Goal: Information Seeking & Learning: Check status

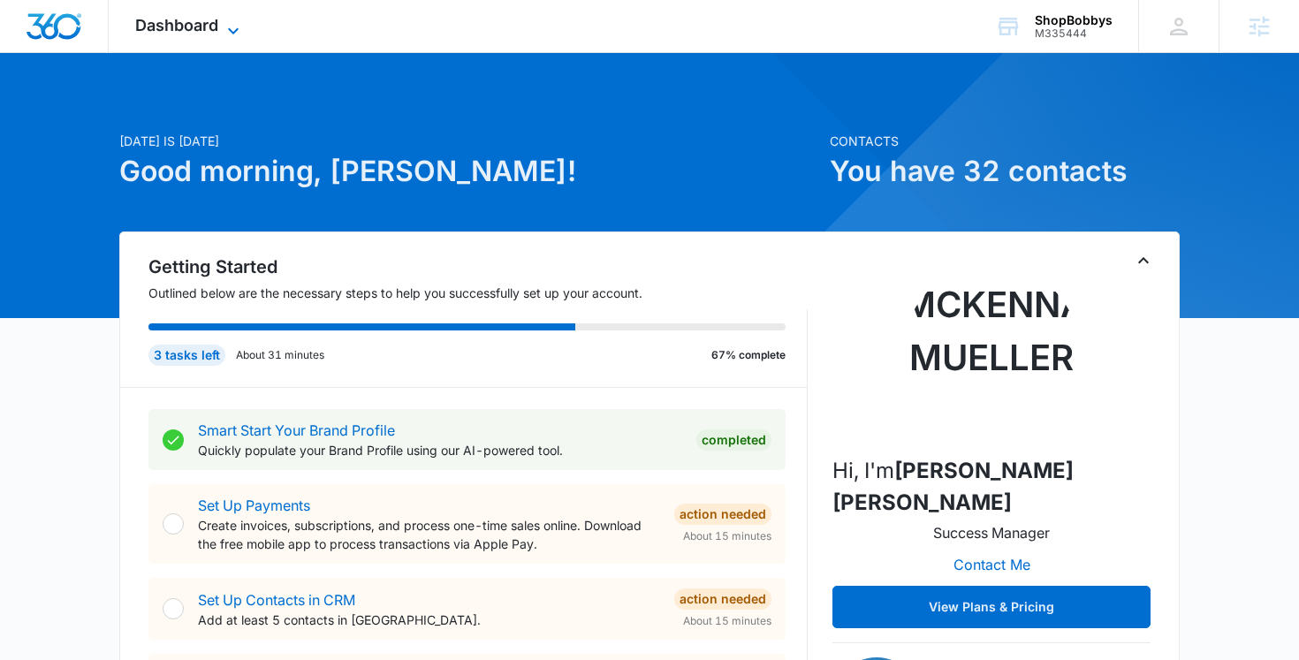
click at [214, 23] on span "Dashboard" at bounding box center [176, 25] width 83 height 19
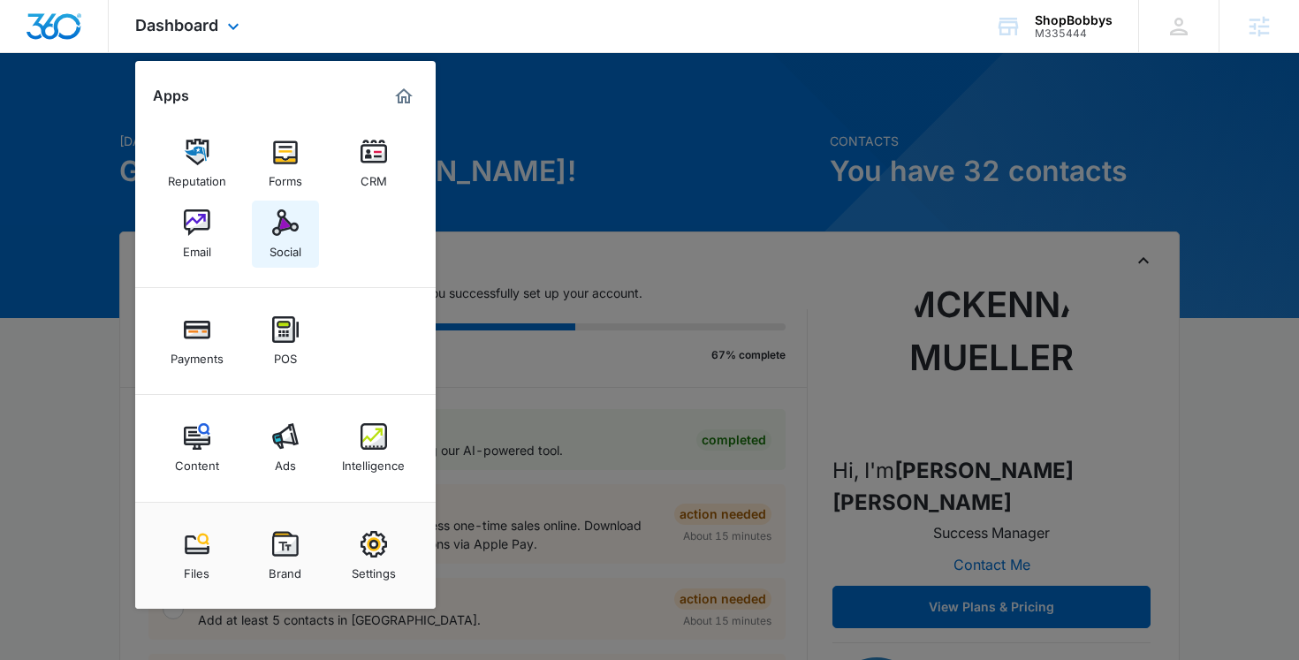
click at [299, 225] on link "Social" at bounding box center [285, 234] width 67 height 67
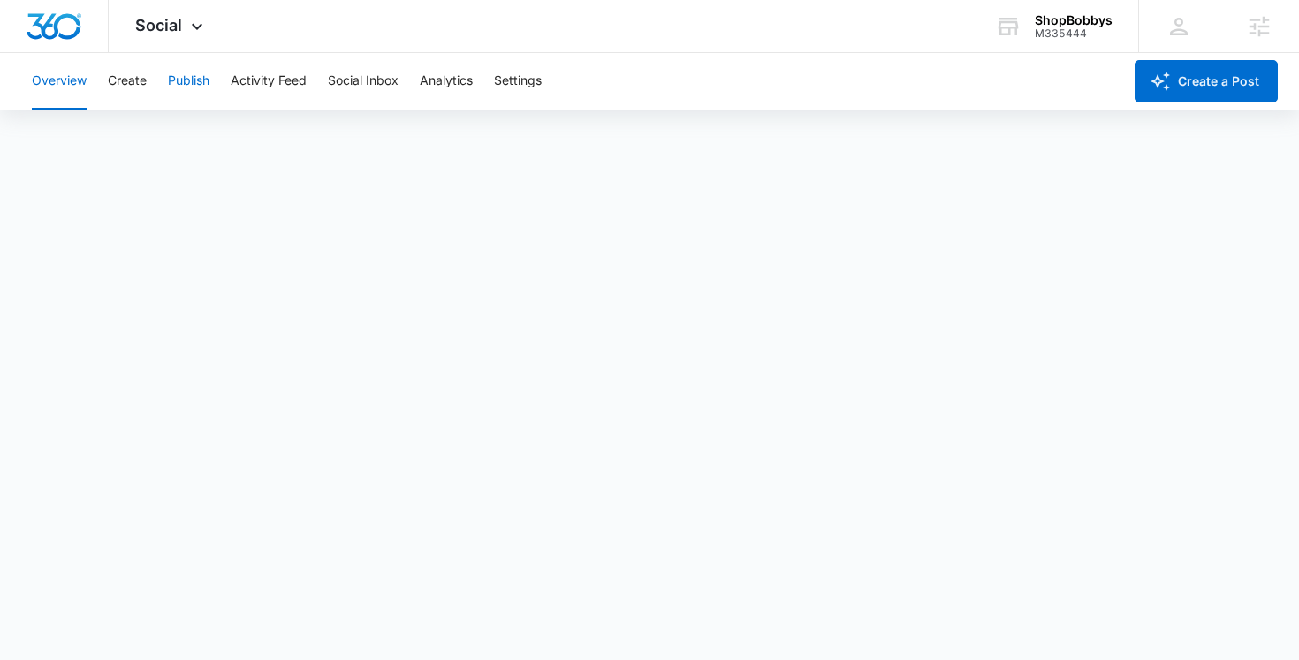
click at [189, 69] on button "Publish" at bounding box center [189, 81] width 42 height 57
click at [139, 124] on button "Schedules" at bounding box center [135, 135] width 60 height 50
click at [123, 89] on button "Create" at bounding box center [127, 81] width 39 height 57
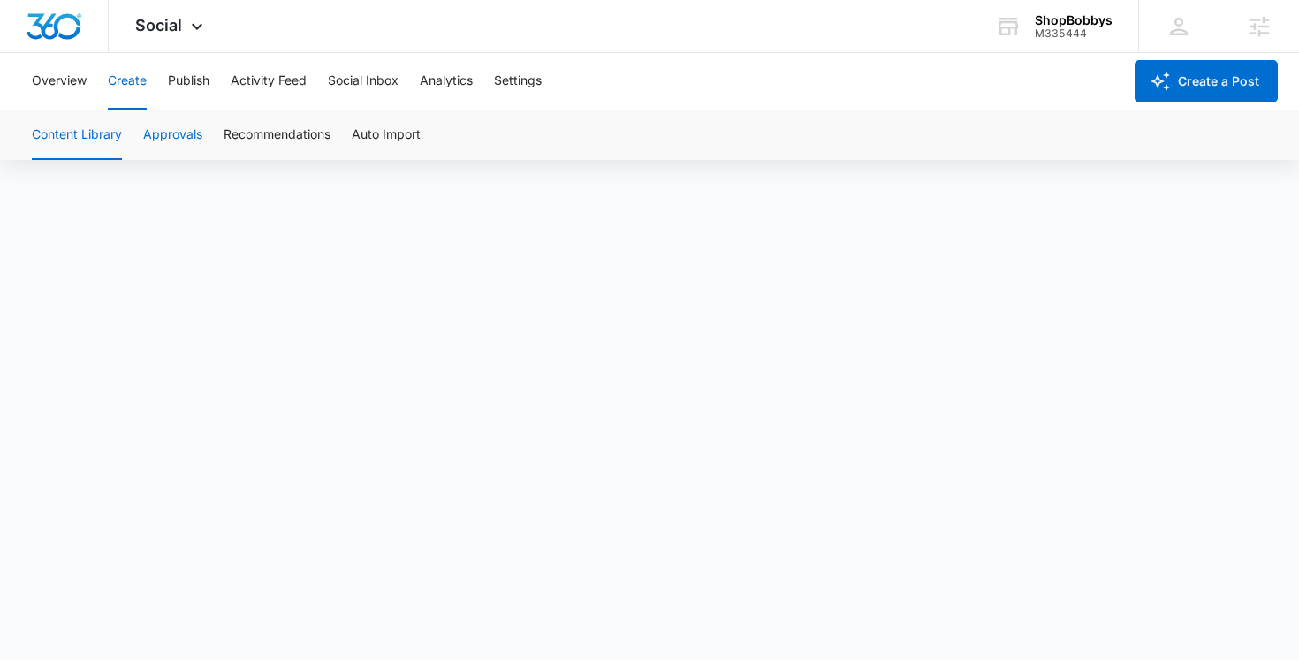
click at [168, 151] on button "Approvals" at bounding box center [172, 135] width 59 height 50
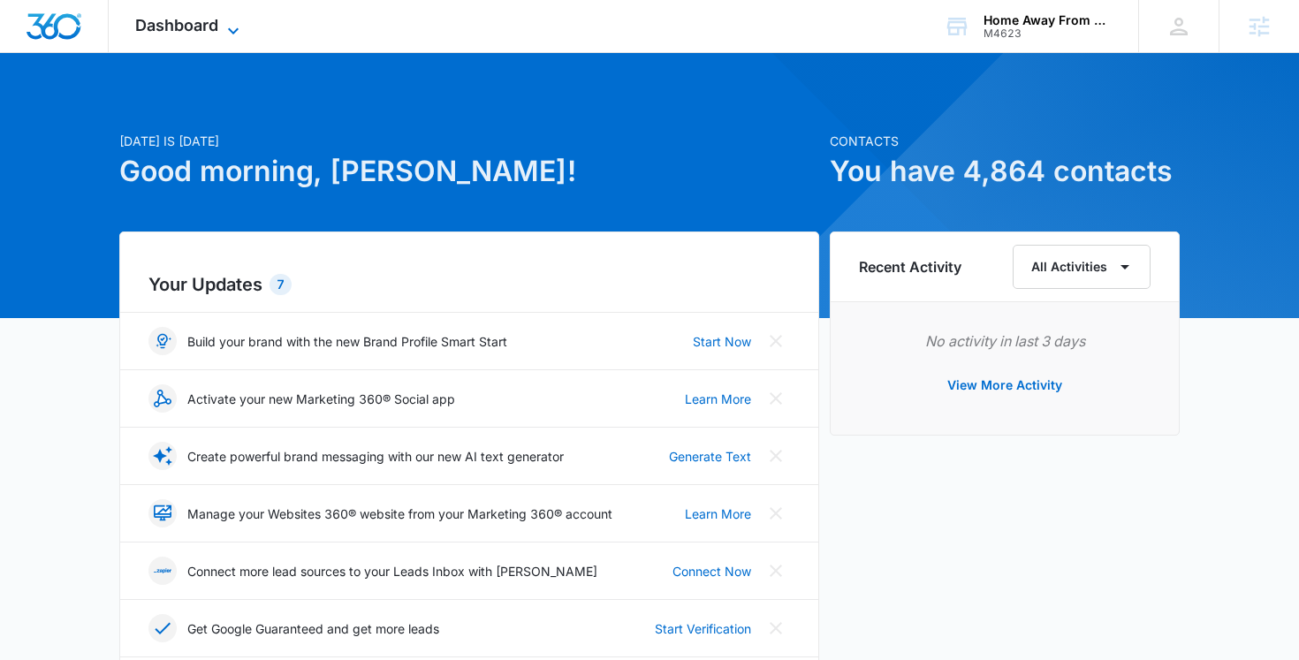
click at [180, 27] on span "Dashboard" at bounding box center [176, 25] width 83 height 19
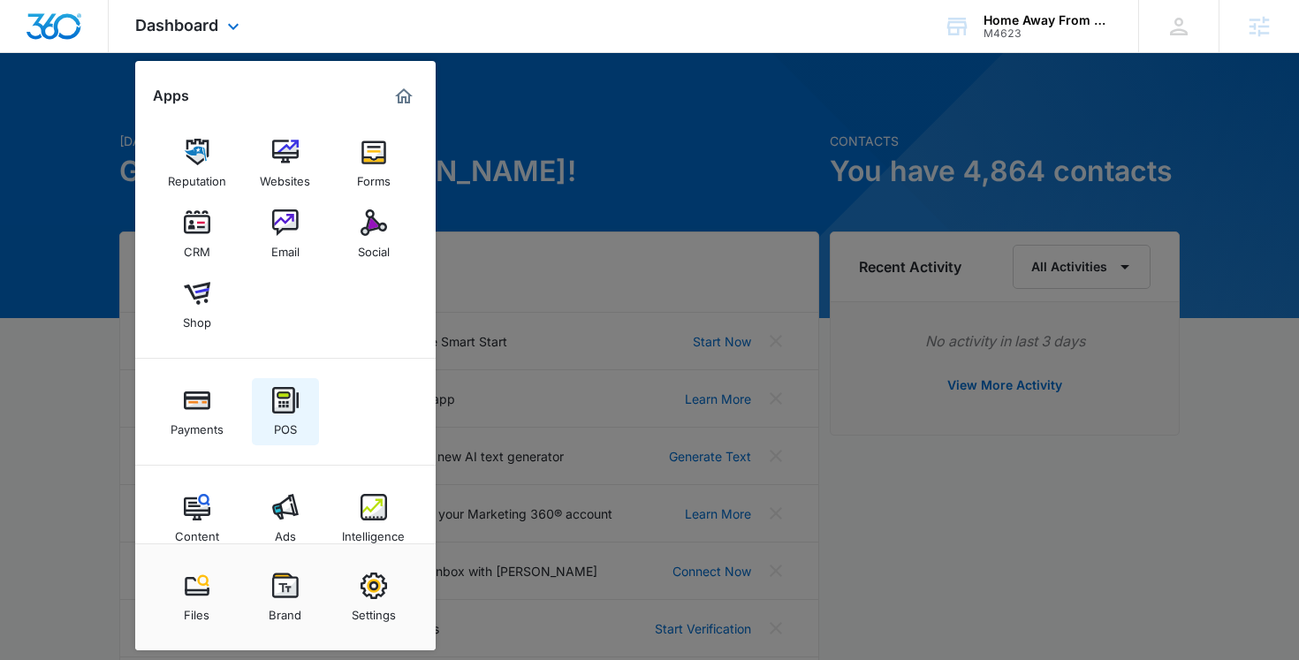
scroll to position [29, 0]
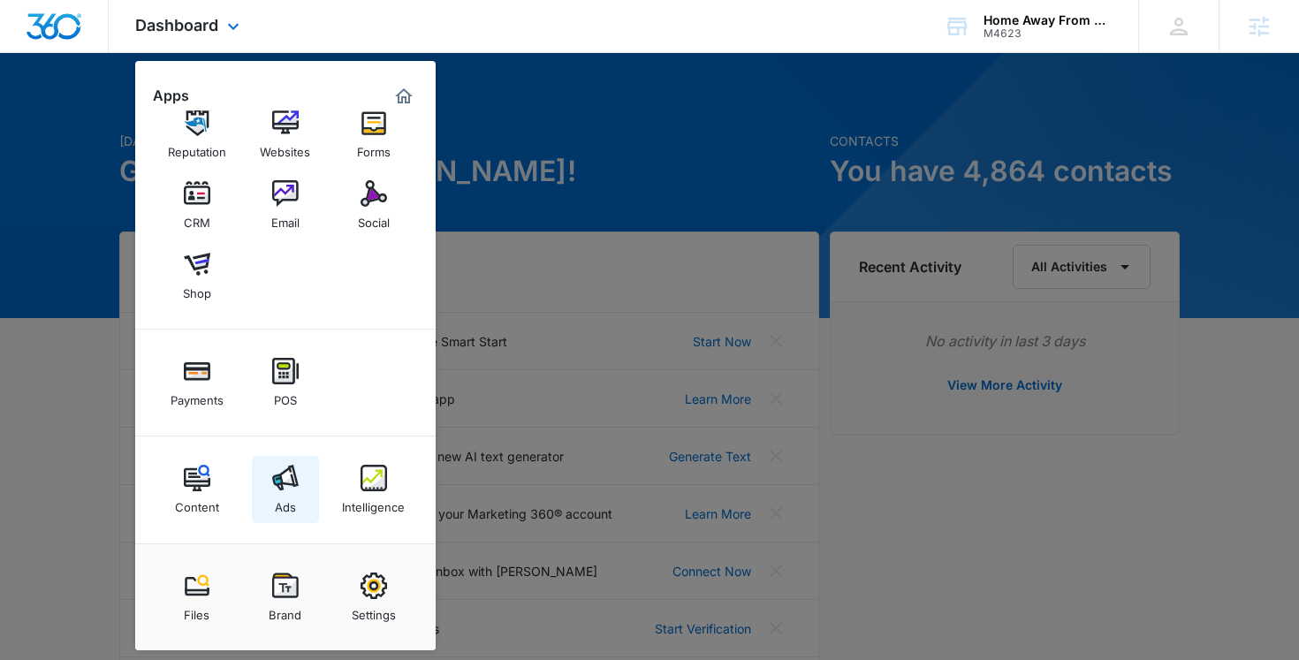
click at [282, 491] on img at bounding box center [285, 478] width 27 height 27
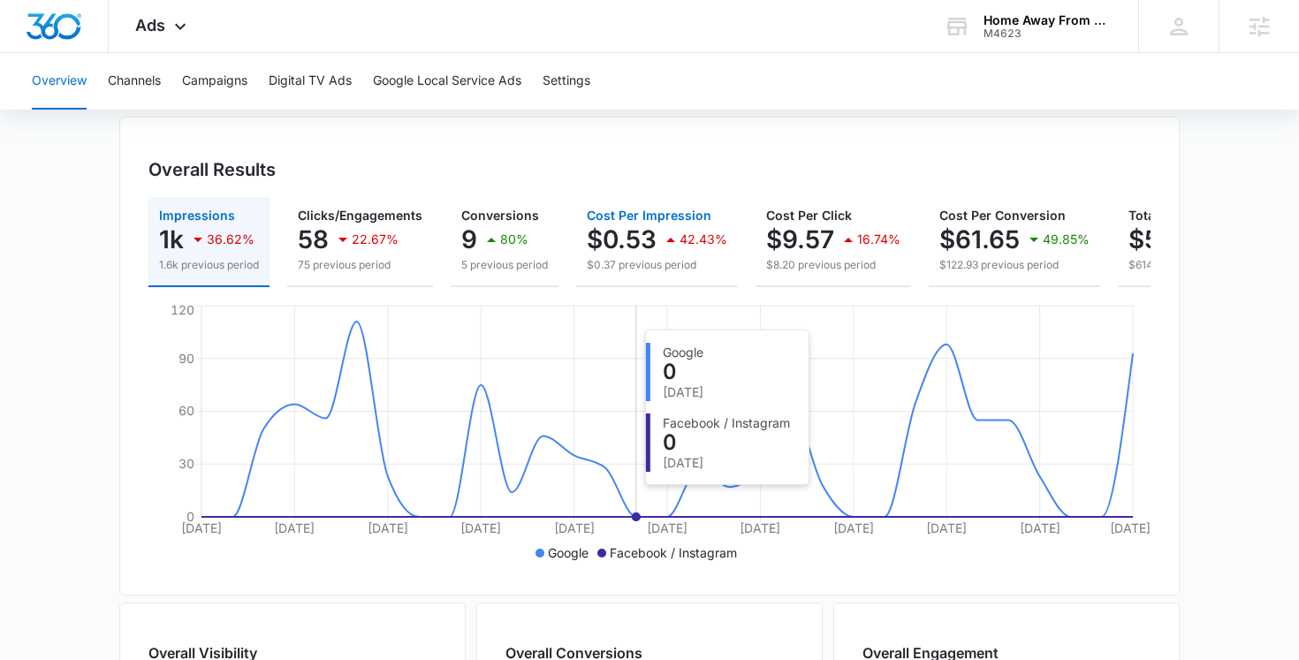
scroll to position [171, 0]
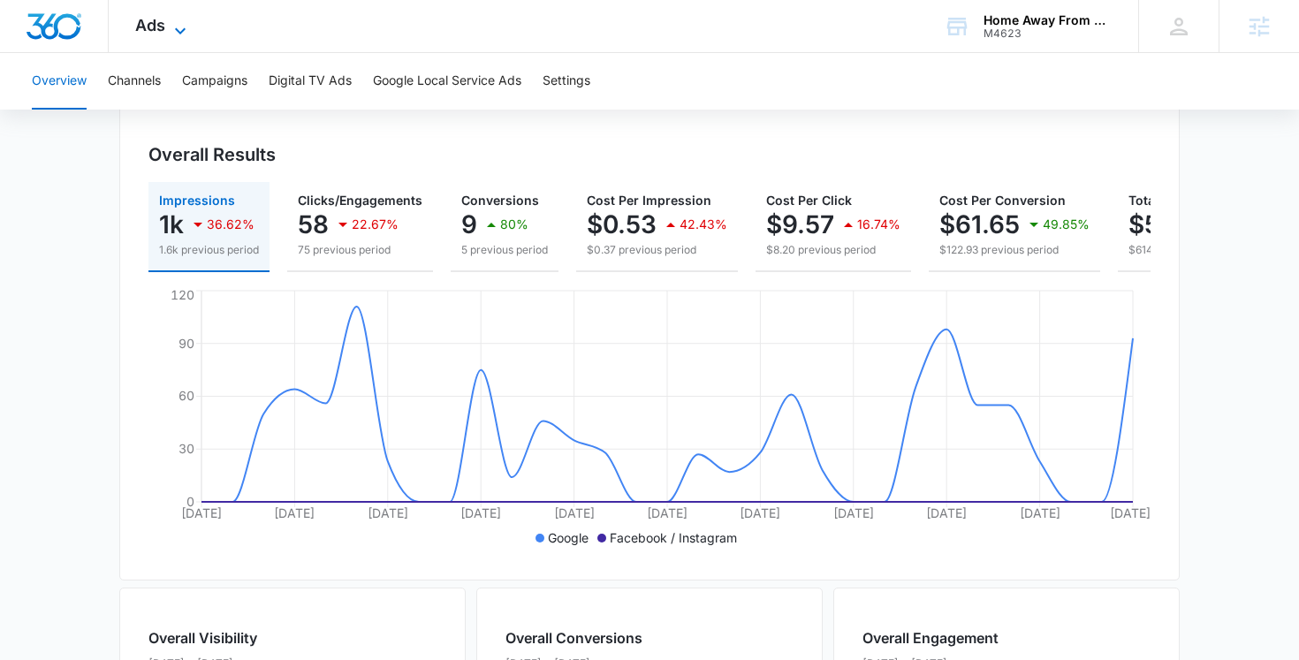
click at [172, 26] on icon at bounding box center [180, 30] width 21 height 21
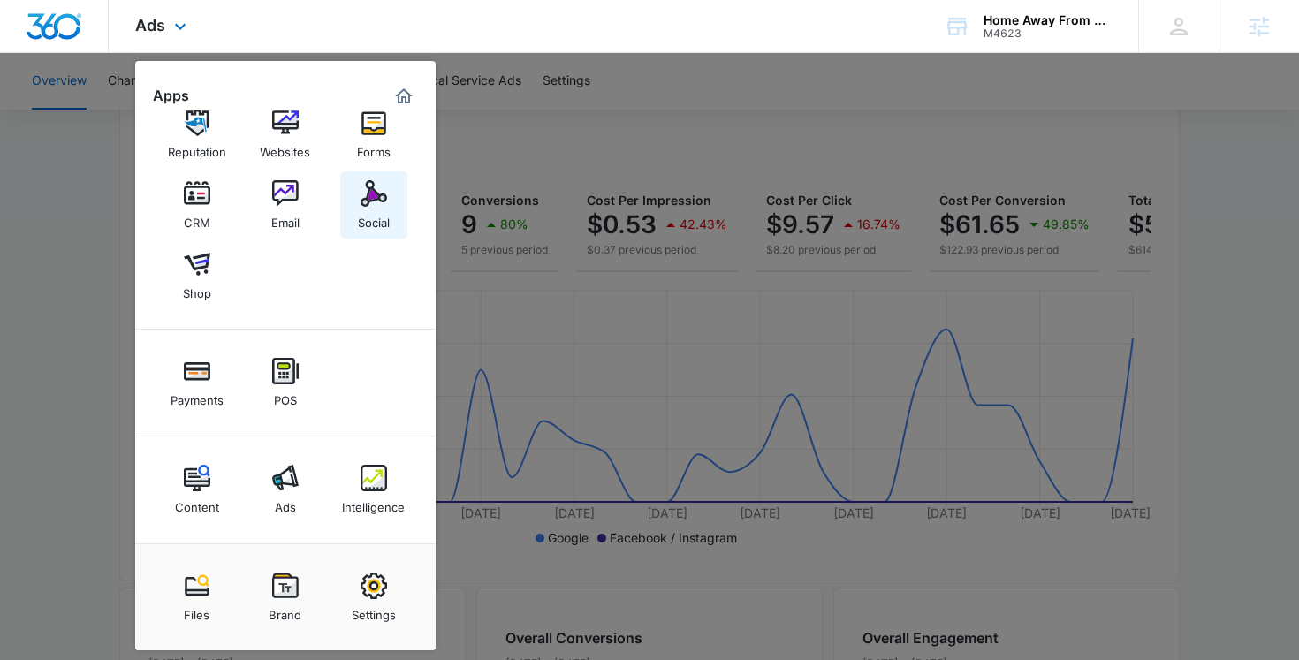
click at [382, 197] on img at bounding box center [374, 193] width 27 height 27
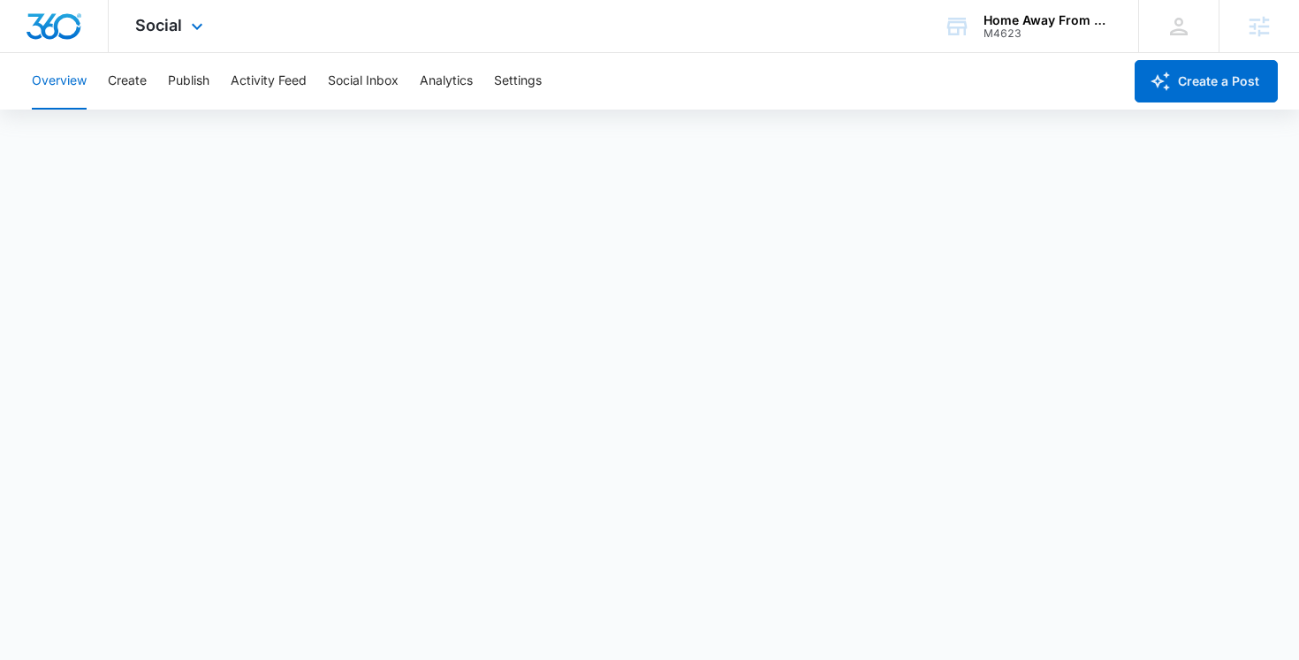
click at [156, 31] on span "Social" at bounding box center [158, 25] width 47 height 19
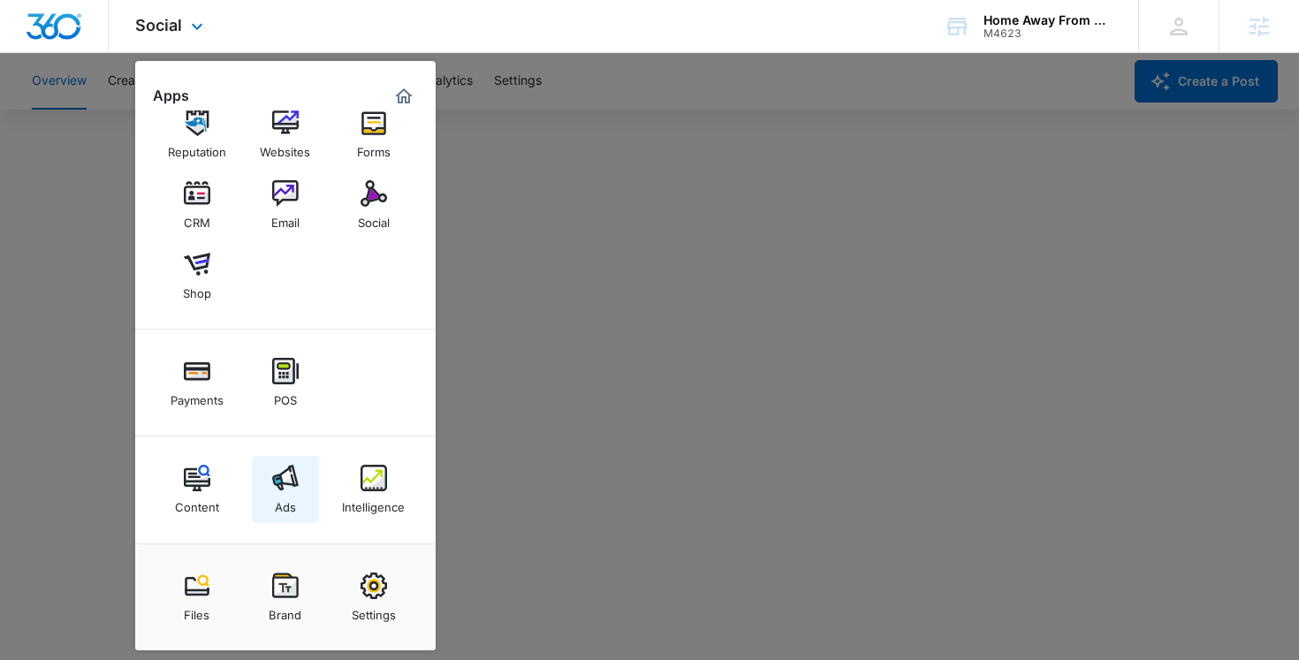
click at [286, 493] on div "Ads" at bounding box center [285, 502] width 21 height 23
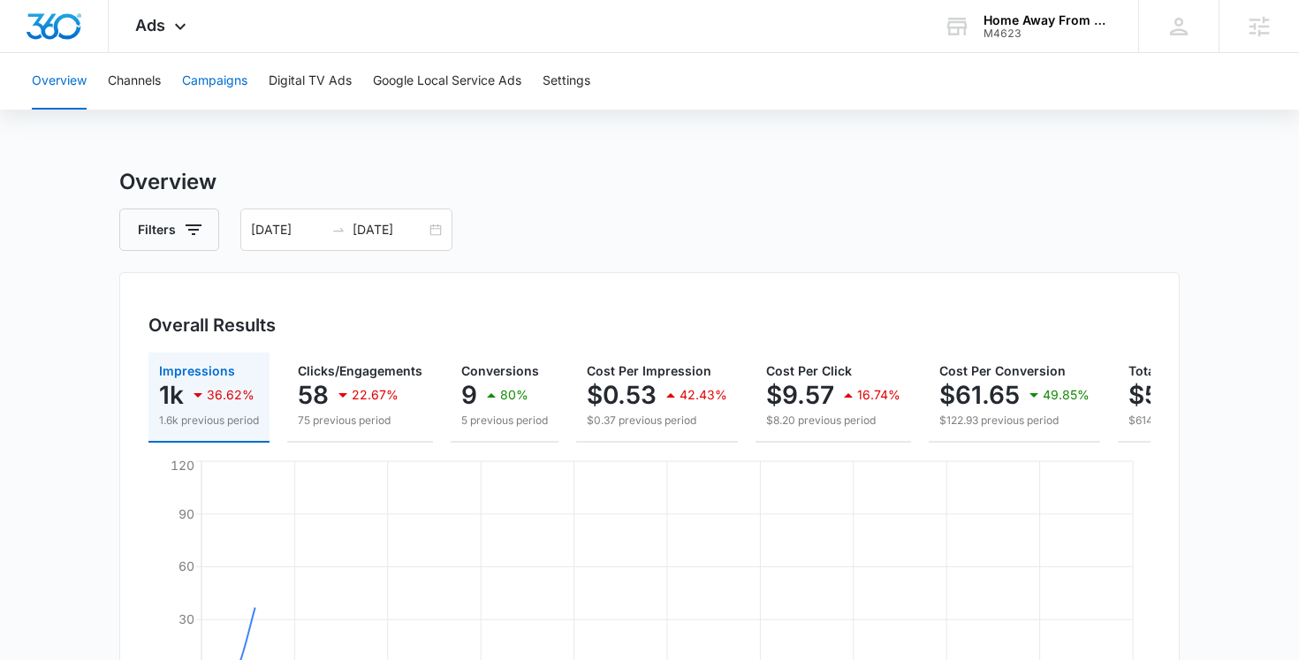
click at [207, 91] on button "Campaigns" at bounding box center [214, 81] width 65 height 57
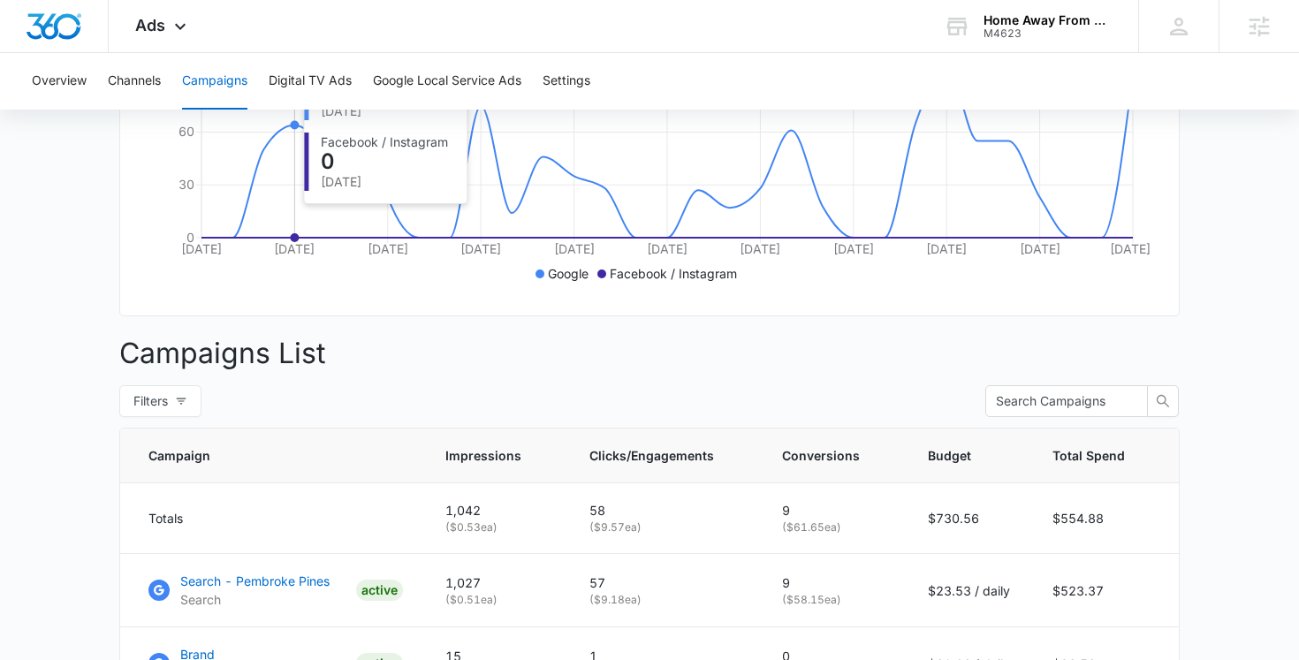
scroll to position [599, 0]
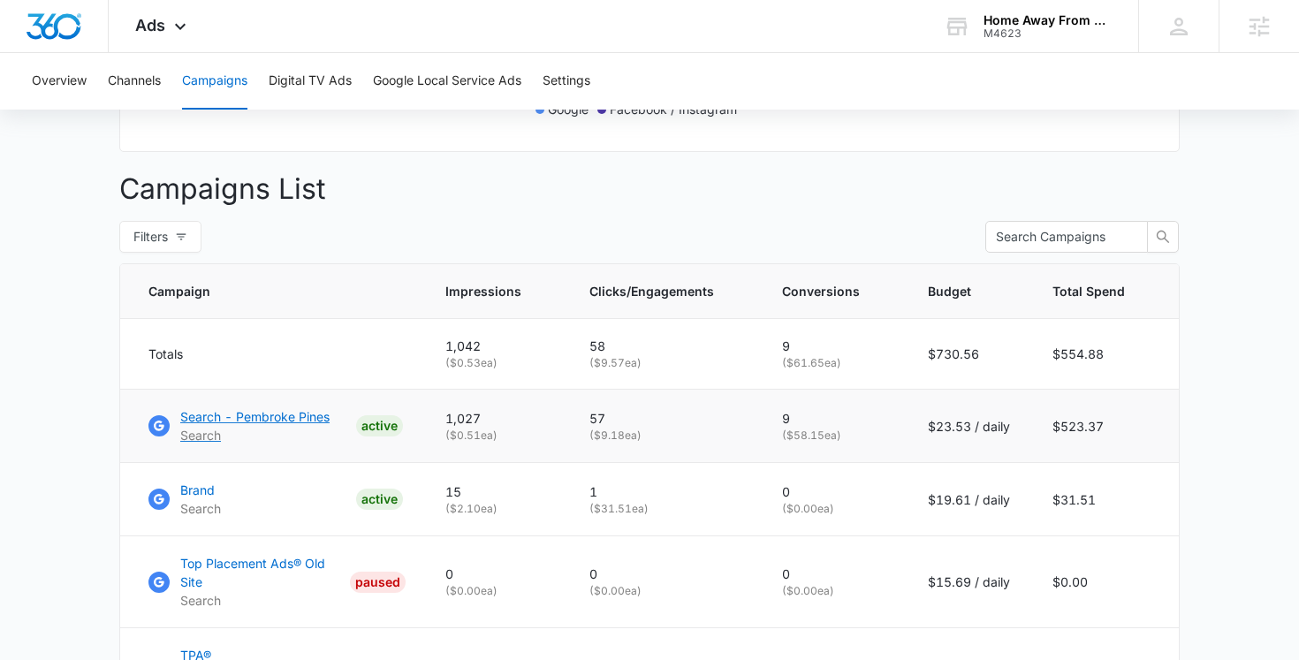
click at [308, 413] on p "Search - Pembroke Pines" at bounding box center [254, 417] width 149 height 19
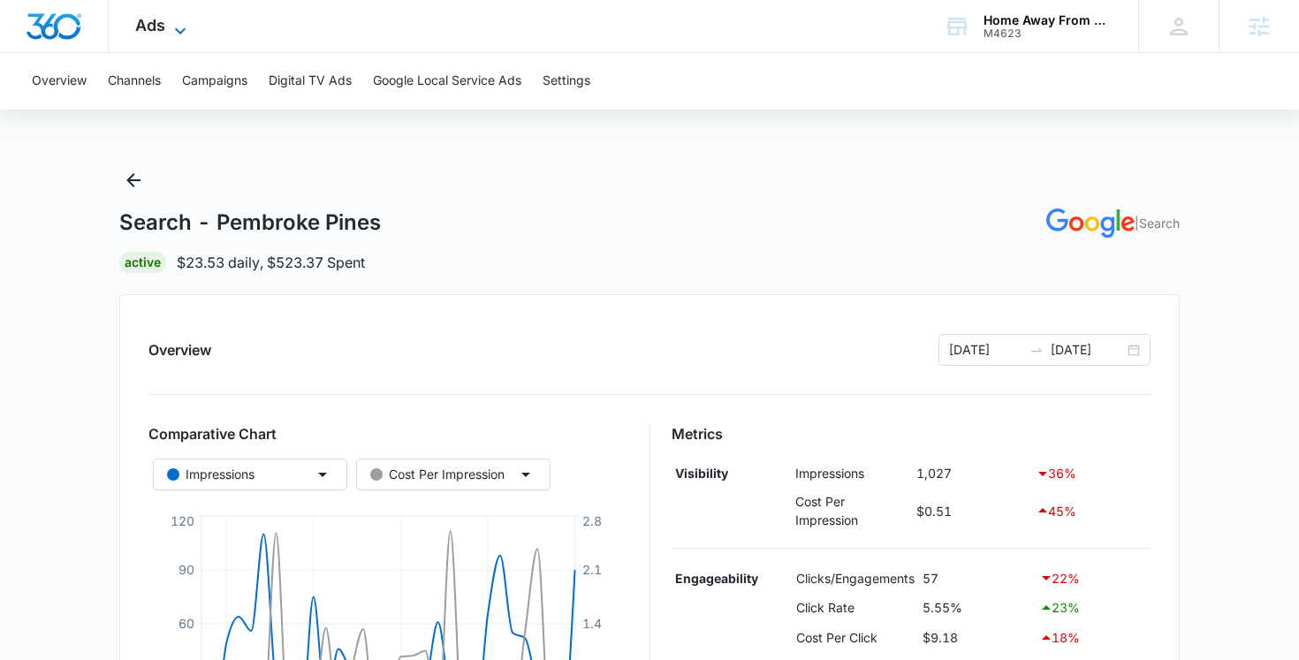
click at [155, 30] on span "Ads" at bounding box center [150, 25] width 30 height 19
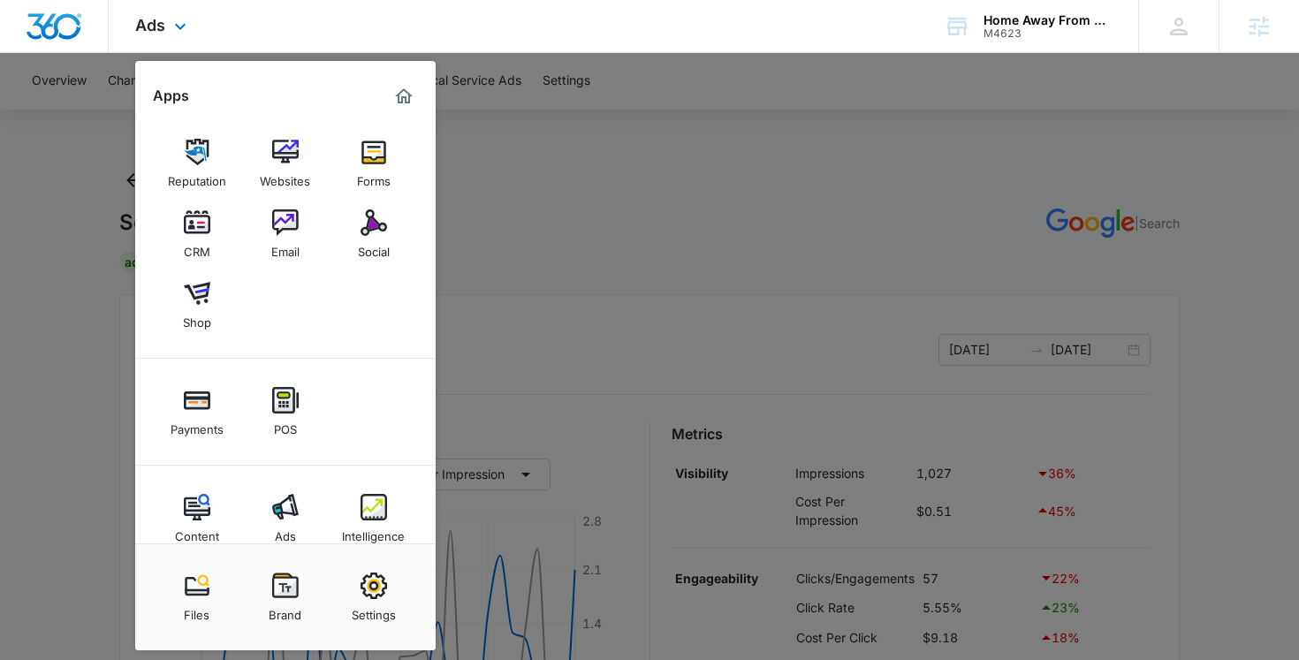
click at [154, 4] on div "Ads Apps Reputation Websites Forms CRM Email Social Shop Payments POS Content A…" at bounding box center [163, 26] width 109 height 52
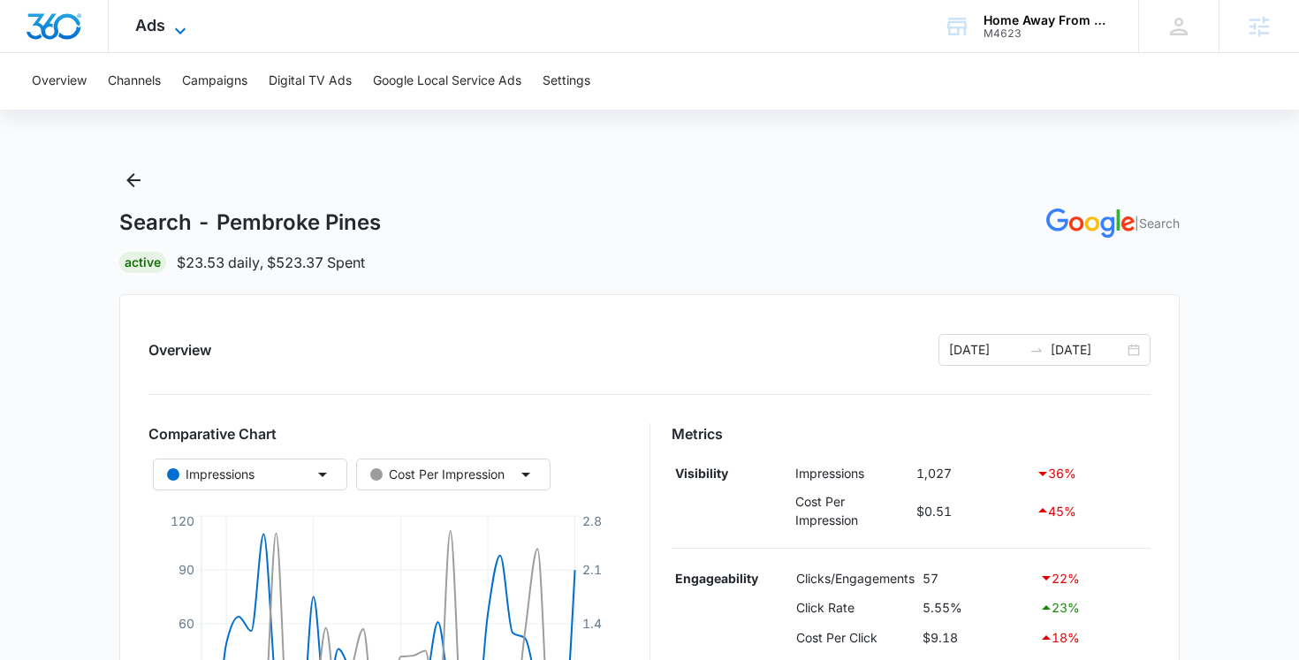
click at [152, 17] on span "Ads" at bounding box center [150, 25] width 30 height 19
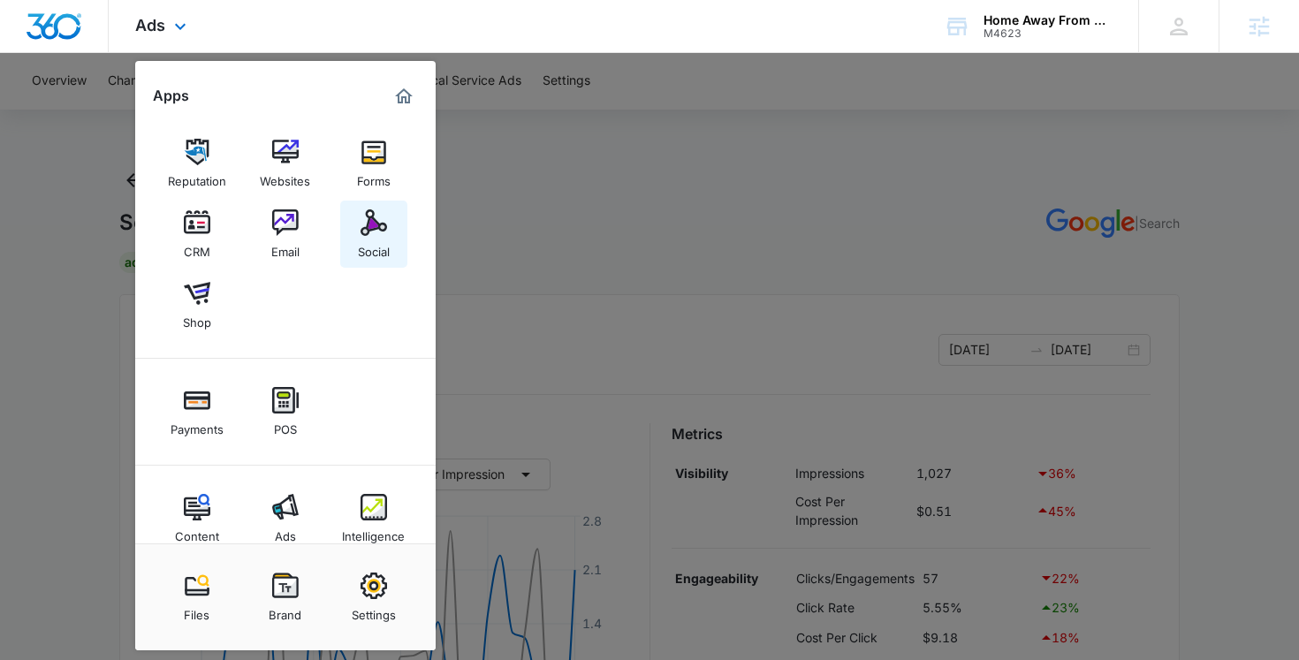
click at [369, 248] on div "Social" at bounding box center [374, 247] width 32 height 23
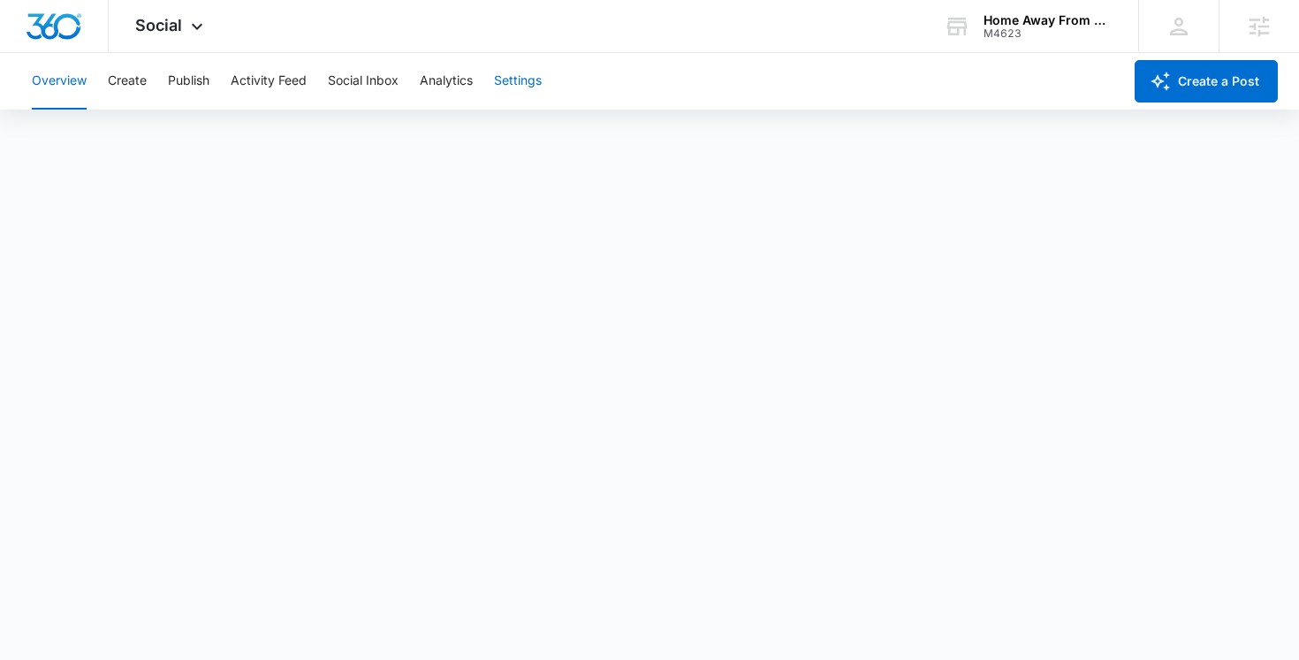
click at [534, 95] on button "Settings" at bounding box center [518, 81] width 48 height 57
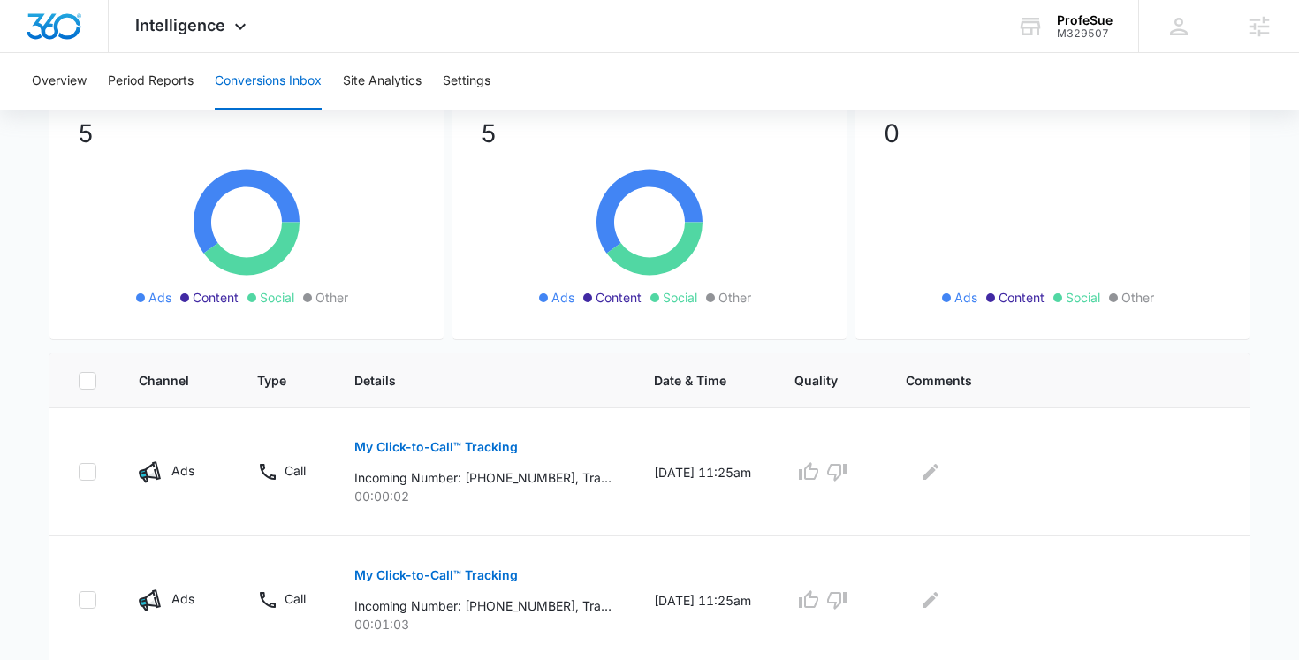
scroll to position [177, 0]
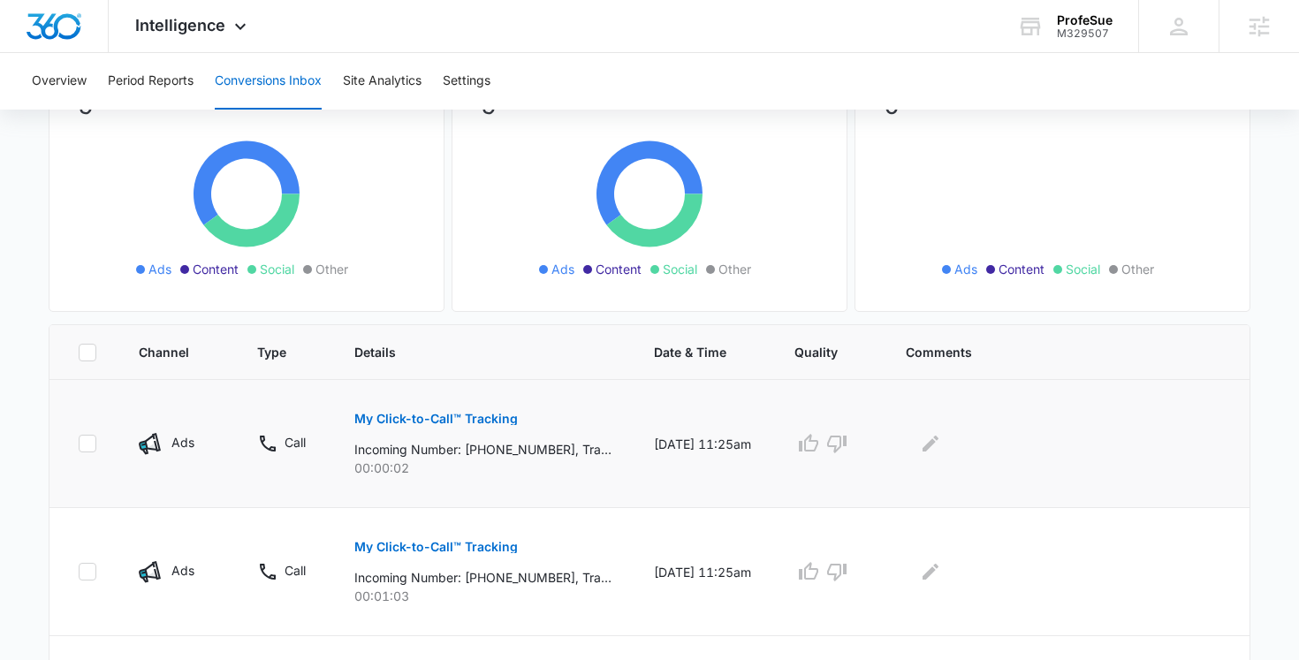
click at [469, 423] on p "My Click-to-Call™ Tracking" at bounding box center [436, 419] width 164 height 12
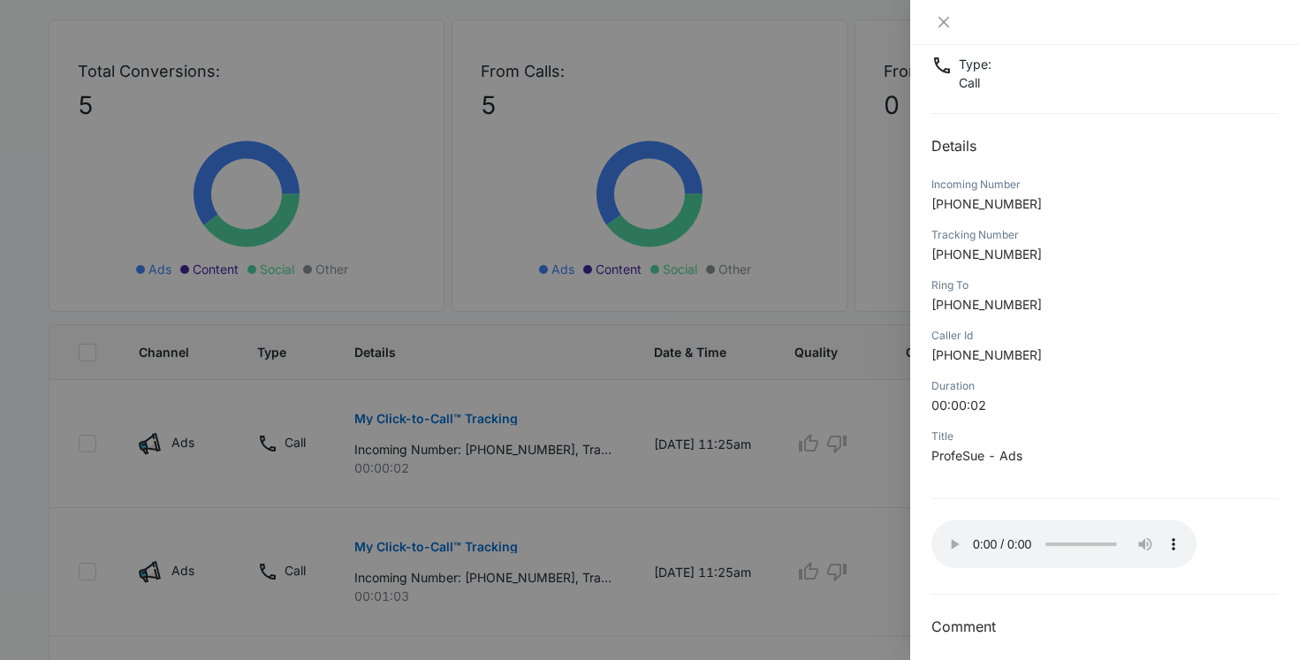
scroll to position [125, 0]
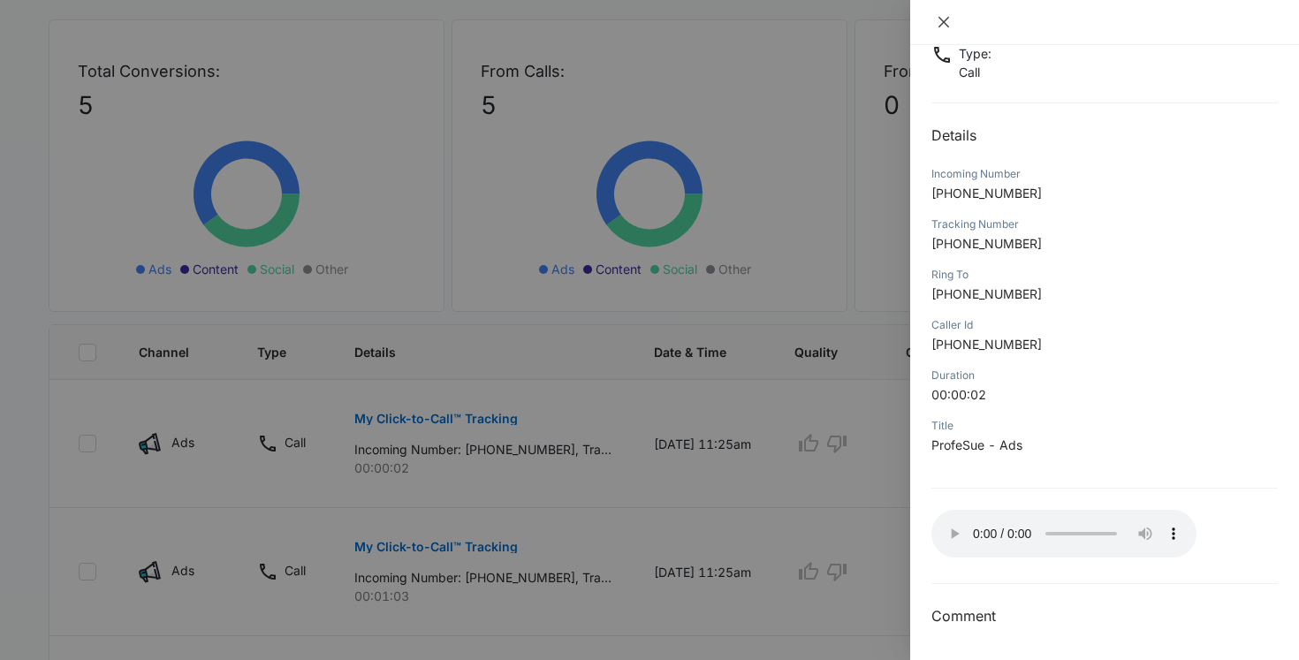
click at [950, 29] on button "Close" at bounding box center [944, 22] width 25 height 16
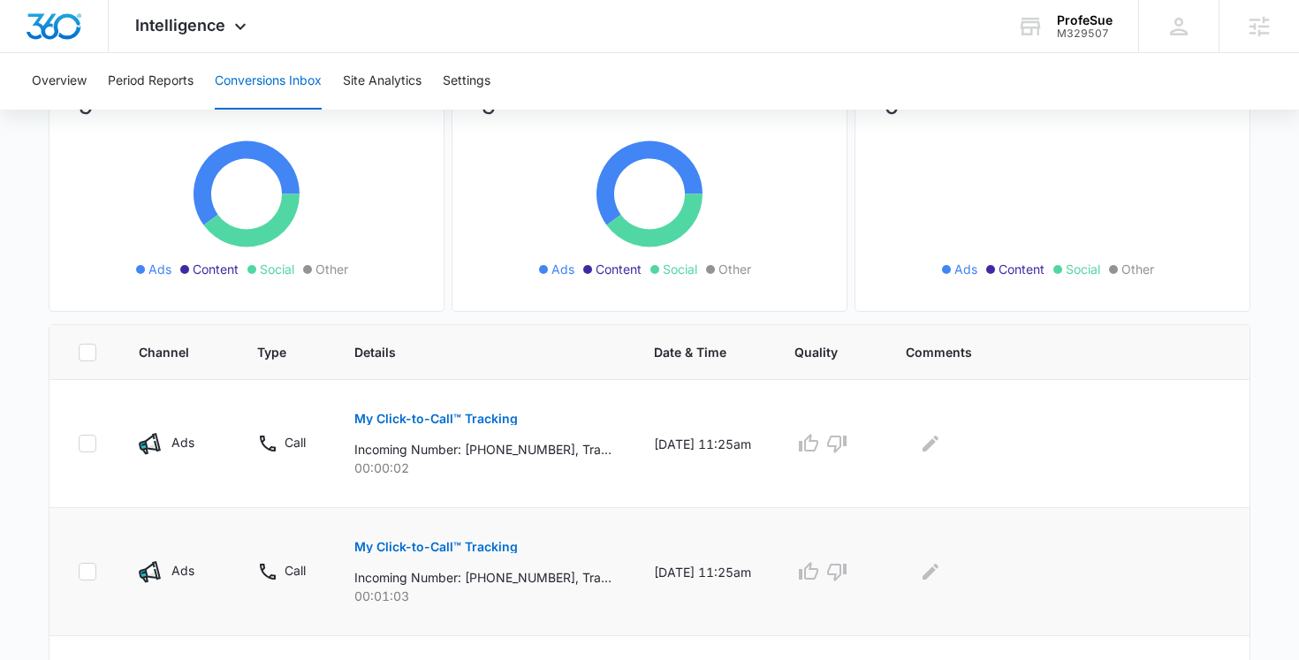
click at [466, 541] on p "My Click-to-Call™ Tracking" at bounding box center [436, 547] width 164 height 12
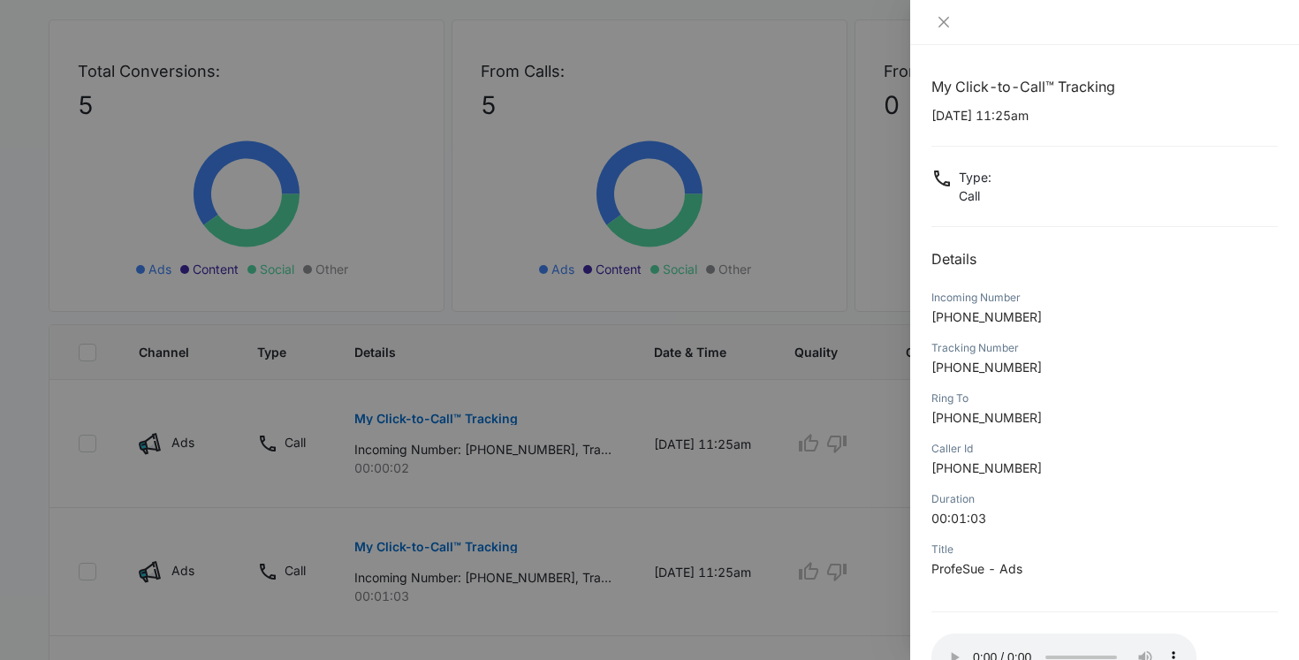
scroll to position [75, 0]
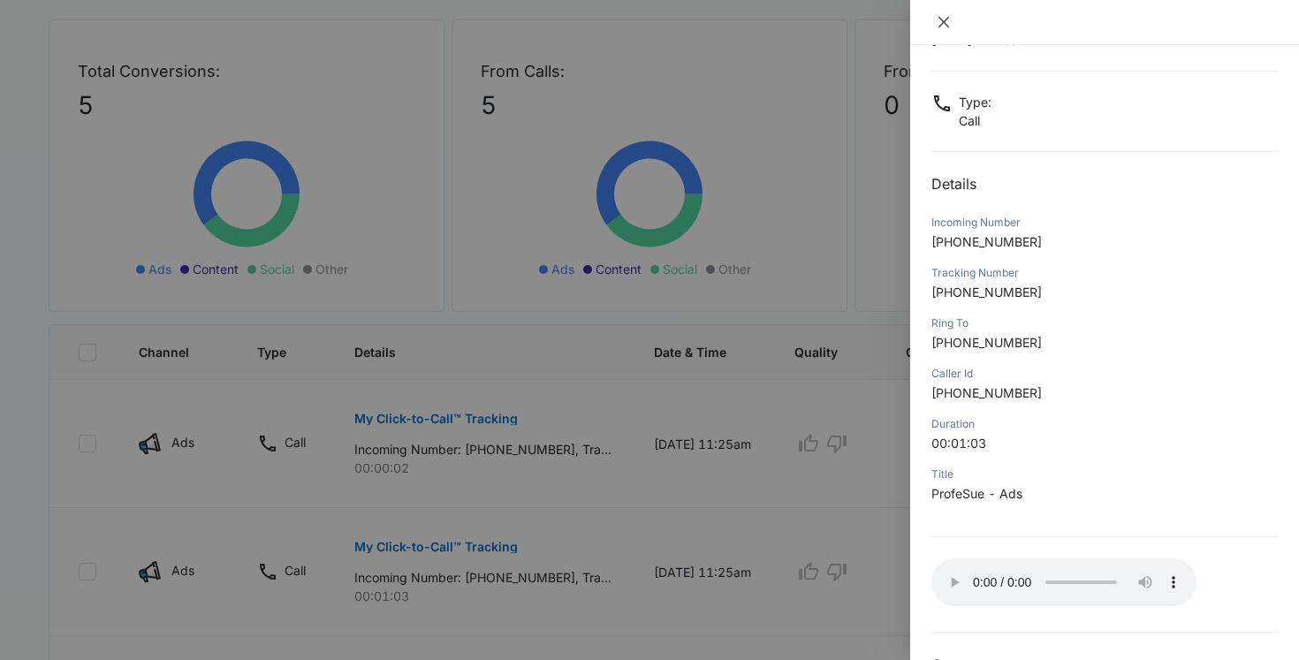
click at [945, 26] on icon "close" at bounding box center [944, 22] width 14 height 14
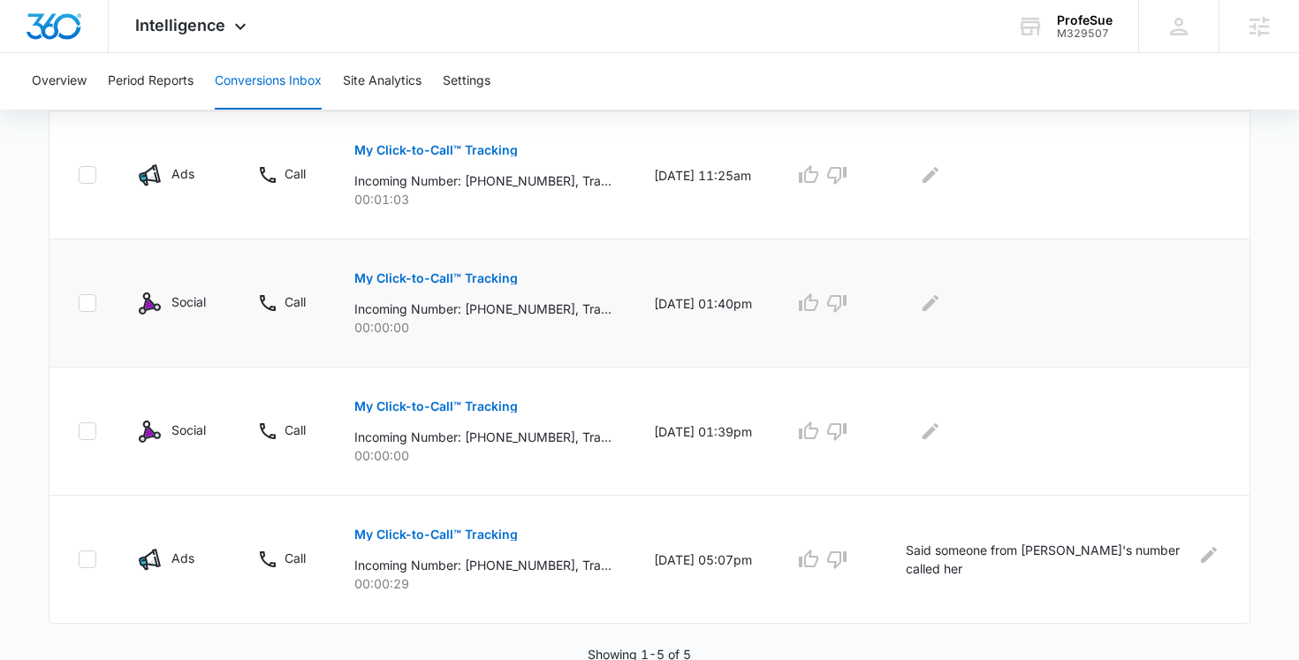
scroll to position [0, 0]
